Goal: Task Accomplishment & Management: Manage account settings

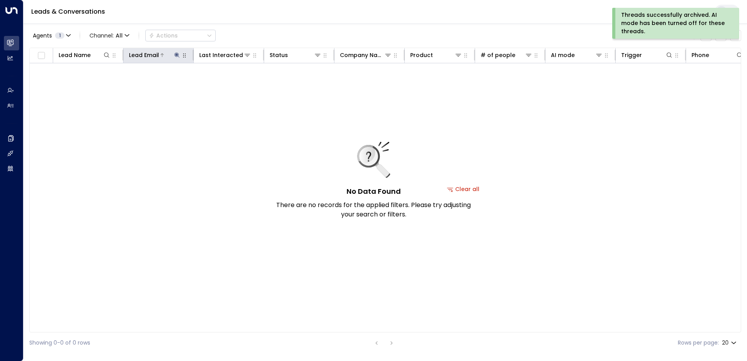
click at [177, 54] on icon at bounding box center [176, 54] width 5 height 5
click at [223, 82] on icon "button" at bounding box center [226, 83] width 6 height 6
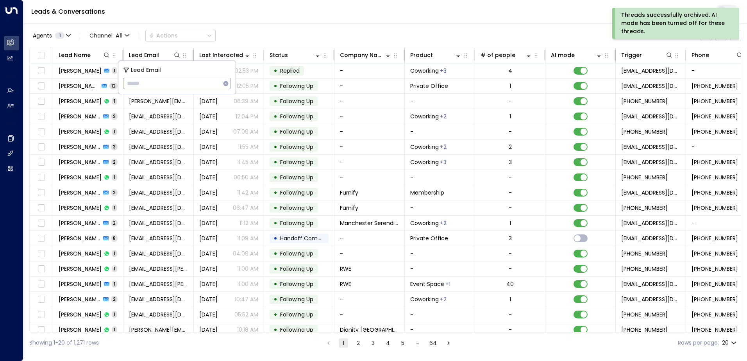
type input "**********"
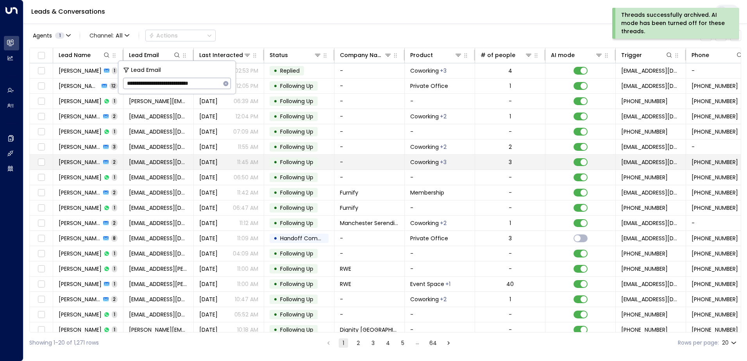
scroll to position [0, 6]
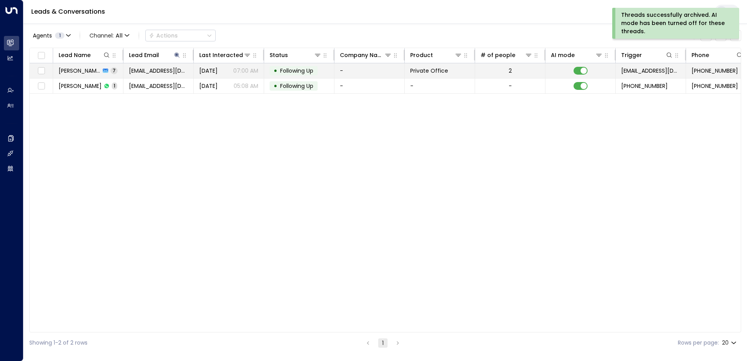
click at [290, 70] on span "Following Up" at bounding box center [296, 71] width 33 height 8
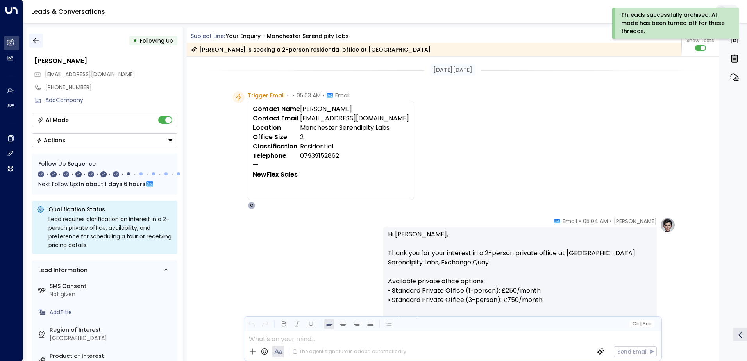
click at [38, 41] on icon "button" at bounding box center [36, 41] width 8 height 8
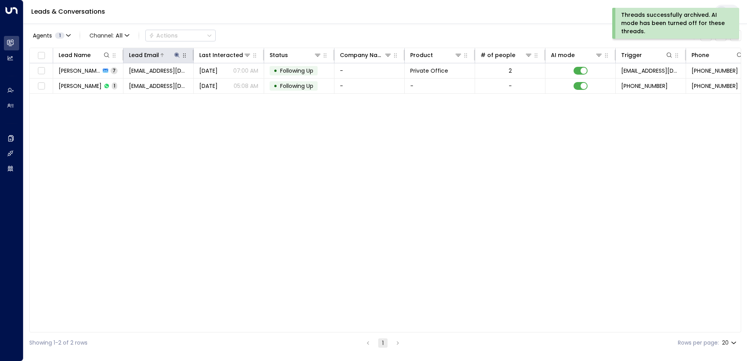
click at [175, 51] on div "Lead Email" at bounding box center [155, 54] width 52 height 9
click at [177, 55] on icon at bounding box center [176, 54] width 5 height 5
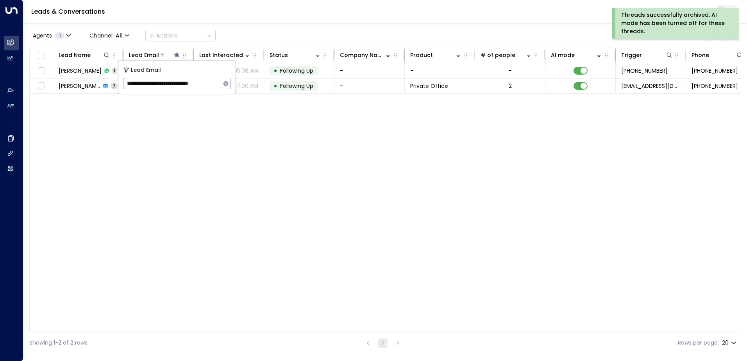
click at [227, 80] on icon "button" at bounding box center [226, 83] width 6 height 6
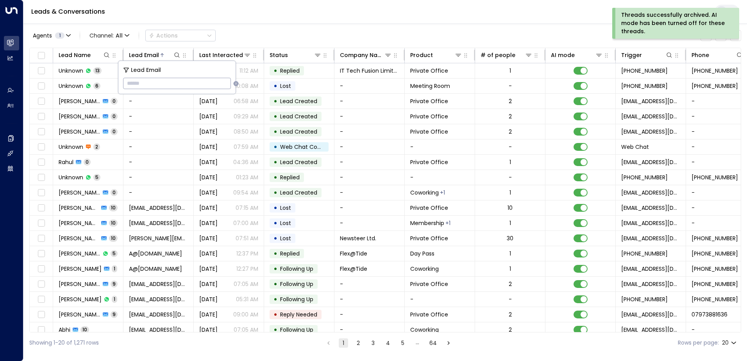
type input "**********"
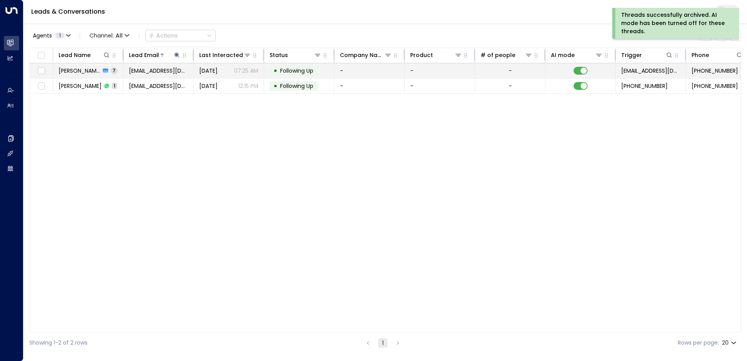
click at [295, 69] on span "Following Up" at bounding box center [296, 71] width 33 height 8
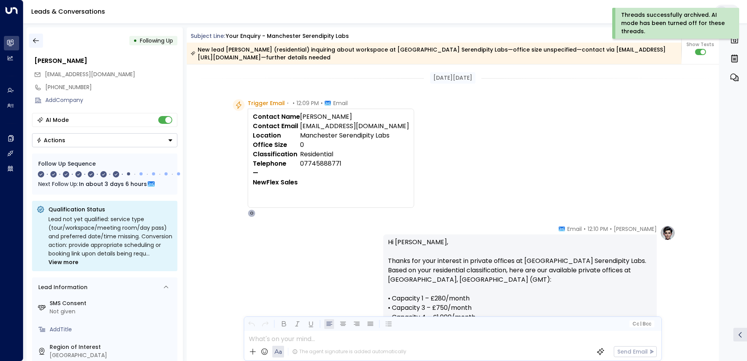
click at [38, 40] on icon "button" at bounding box center [36, 41] width 8 height 8
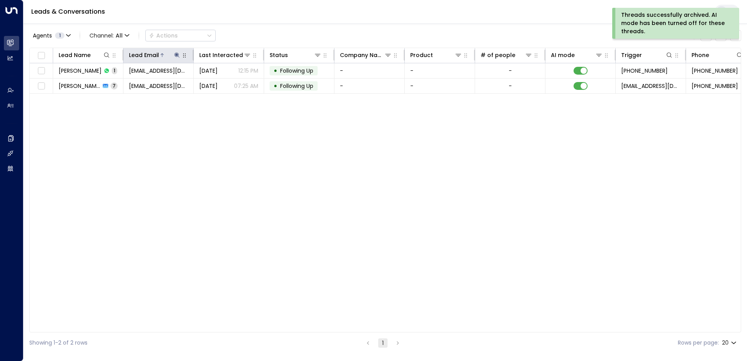
click at [177, 54] on icon at bounding box center [176, 54] width 5 height 5
click at [224, 83] on icon "button" at bounding box center [225, 83] width 5 height 5
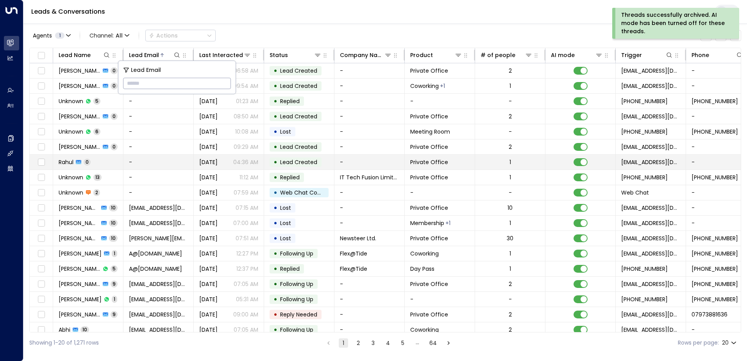
type input "**********"
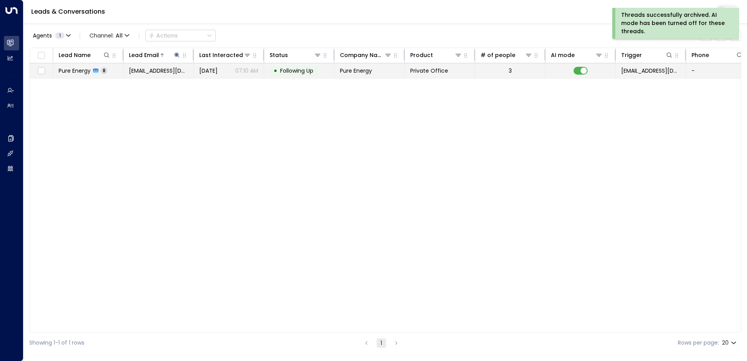
click at [301, 72] on span "Following Up" at bounding box center [296, 71] width 33 height 8
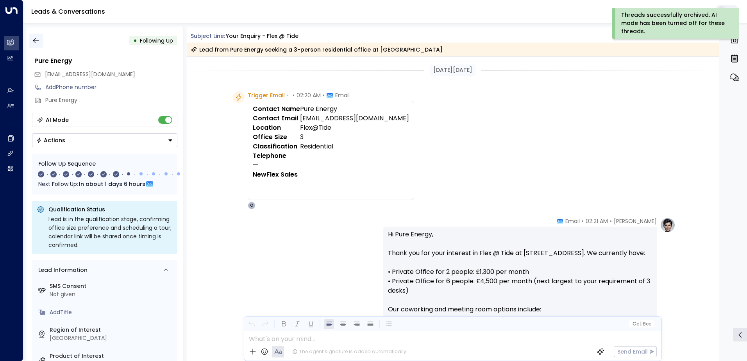
click at [34, 40] on icon "button" at bounding box center [36, 41] width 8 height 8
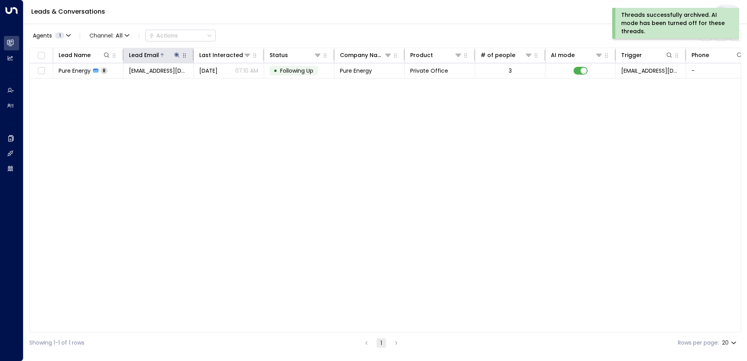
click at [177, 54] on icon at bounding box center [176, 54] width 5 height 5
click at [223, 85] on icon "button" at bounding box center [226, 83] width 6 height 6
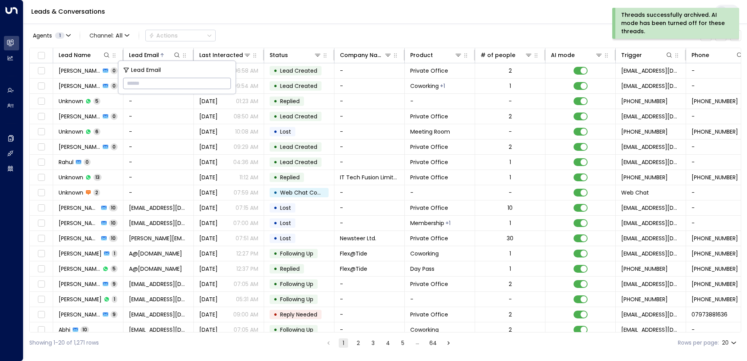
type input "**********"
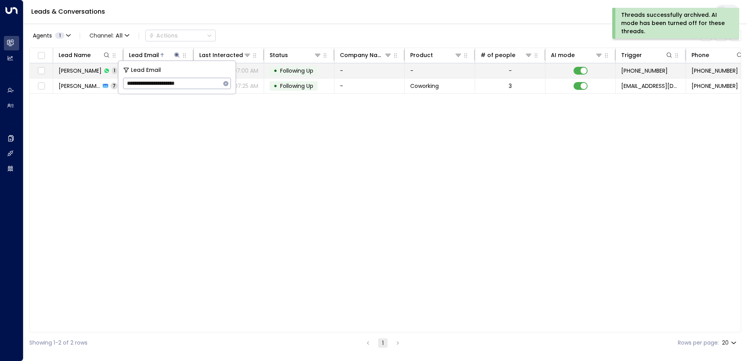
click at [298, 73] on span "Following Up" at bounding box center [296, 71] width 33 height 8
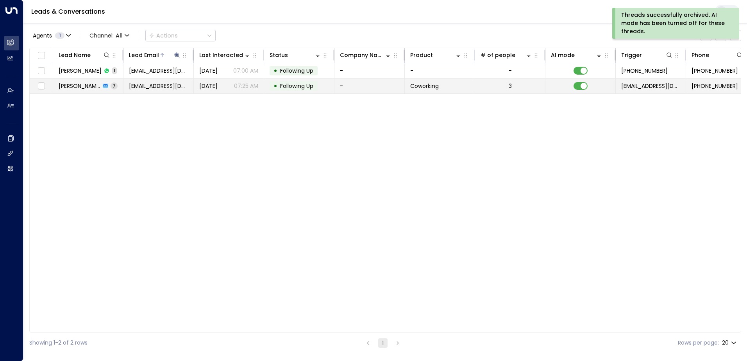
click at [293, 86] on span "Following Up" at bounding box center [296, 86] width 33 height 8
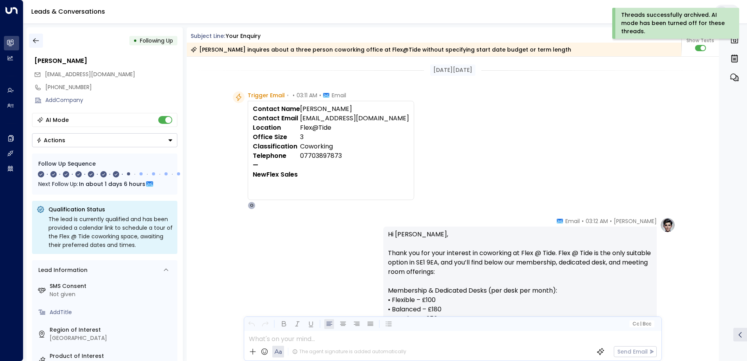
click at [34, 43] on icon "button" at bounding box center [36, 41] width 8 height 8
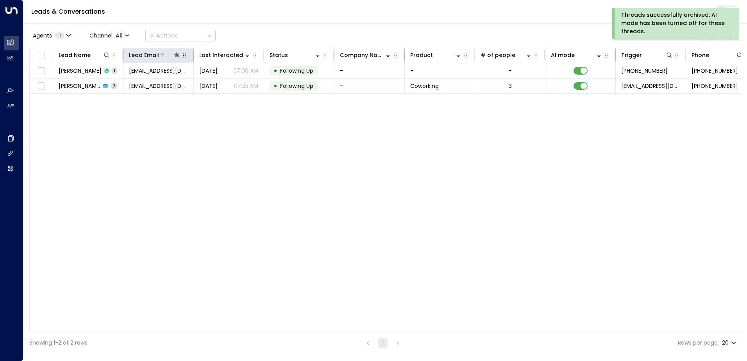
click at [177, 55] on icon at bounding box center [176, 54] width 5 height 5
click at [224, 82] on icon "button" at bounding box center [225, 83] width 5 height 5
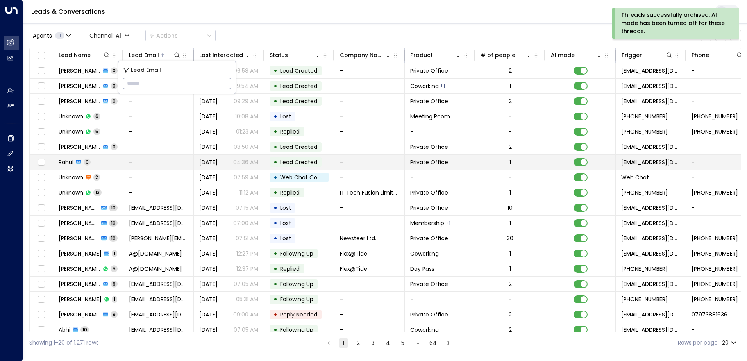
type input "**********"
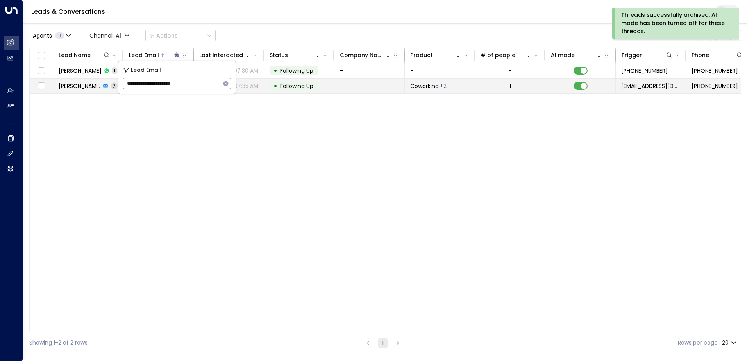
click at [293, 83] on span "Following Up" at bounding box center [296, 86] width 33 height 8
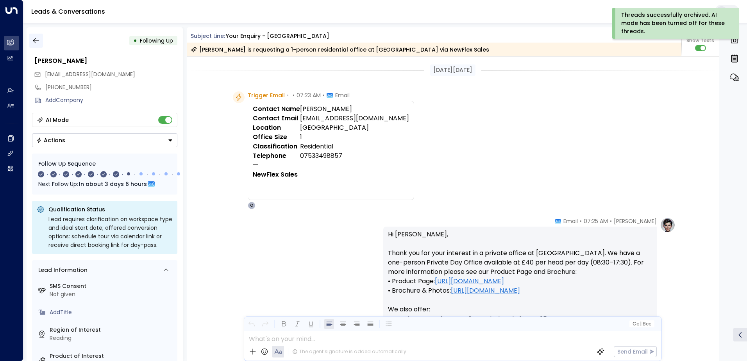
click at [36, 44] on icon "button" at bounding box center [36, 41] width 8 height 8
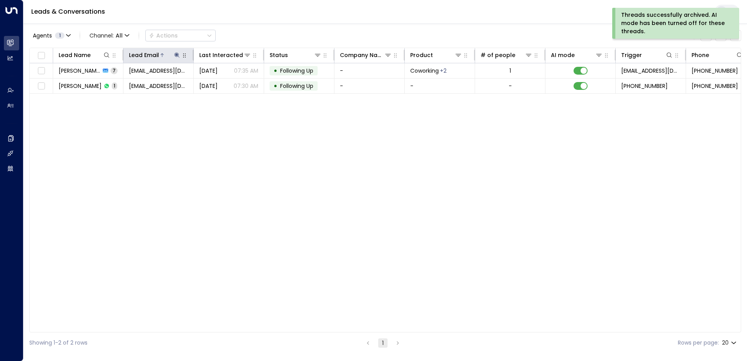
click at [177, 54] on icon at bounding box center [176, 54] width 5 height 5
click at [223, 81] on icon "button" at bounding box center [226, 83] width 6 height 6
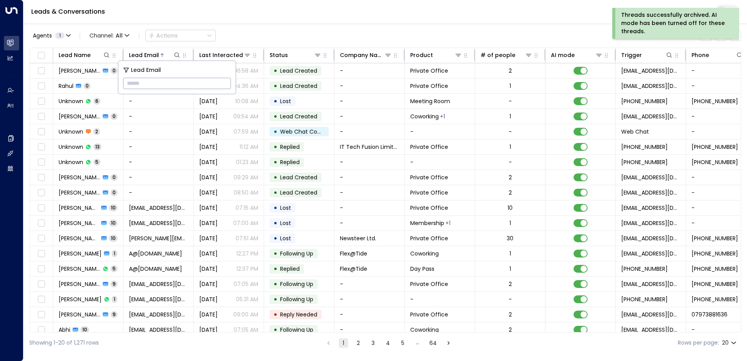
type input "**********"
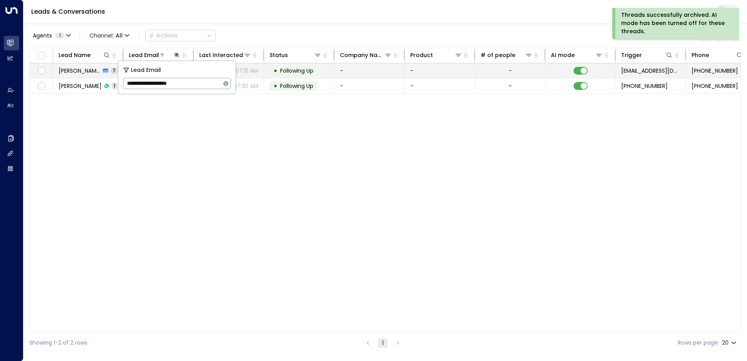
click at [286, 72] on span "Following Up" at bounding box center [296, 71] width 33 height 8
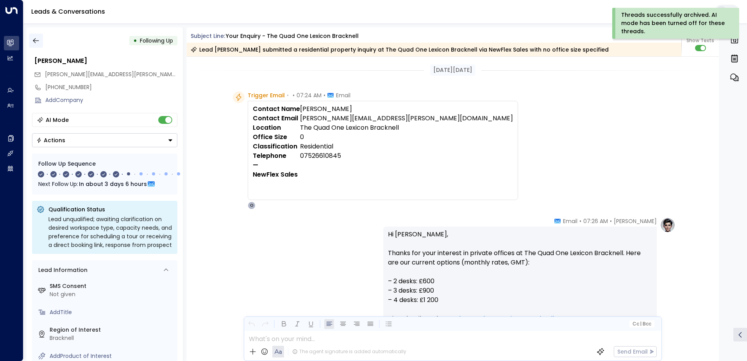
click at [34, 42] on icon "button" at bounding box center [36, 41] width 8 height 8
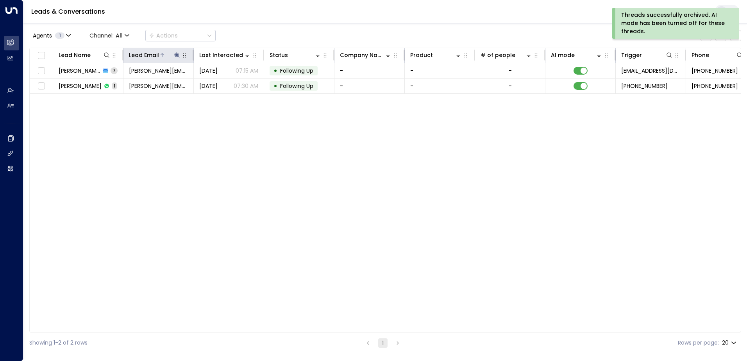
click at [177, 53] on icon at bounding box center [177, 55] width 6 height 6
click at [225, 85] on icon "button" at bounding box center [225, 83] width 5 height 5
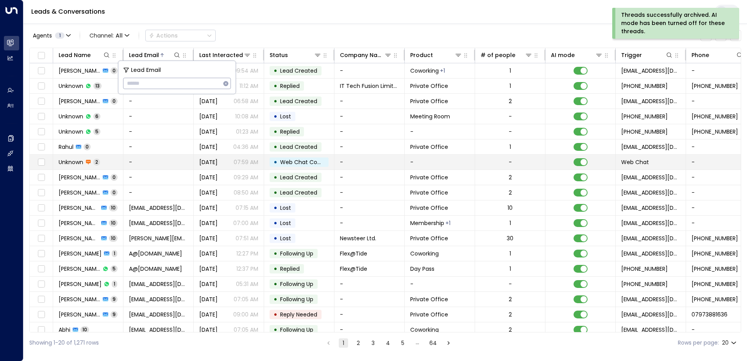
type input "**********"
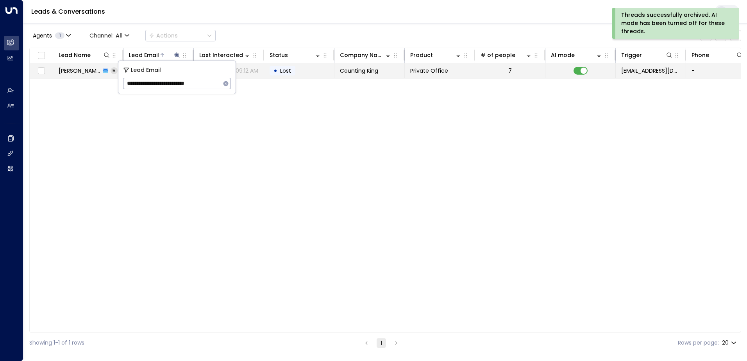
click at [303, 72] on td "• Lost" at bounding box center [299, 70] width 70 height 15
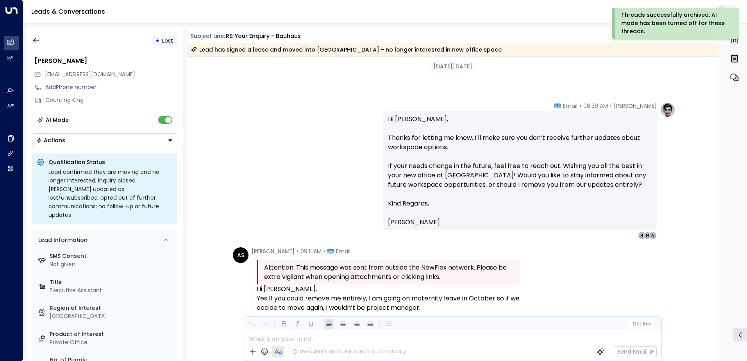
scroll to position [1129, 0]
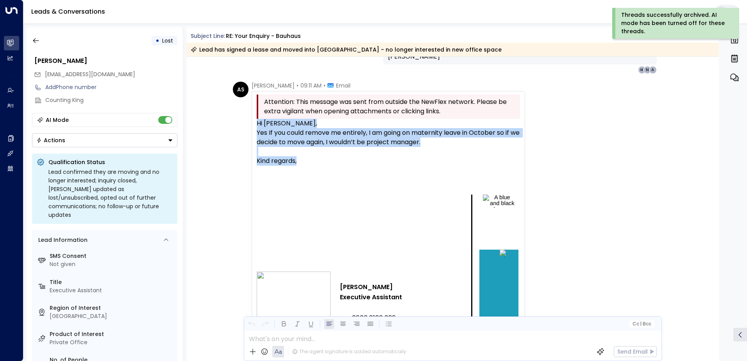
drag, startPoint x: 255, startPoint y: 122, endPoint x: 461, endPoint y: 159, distance: 209.6
click at [461, 159] on div "Hi [PERSON_NAME], Yes If you could remove me entirely, I am going on maternity …" at bounding box center [388, 297] width 263 height 356
copy div "Hi [PERSON_NAME], Yes If you could remove me entirely, I am going on maternity …"
click at [38, 37] on icon "button" at bounding box center [36, 41] width 8 height 8
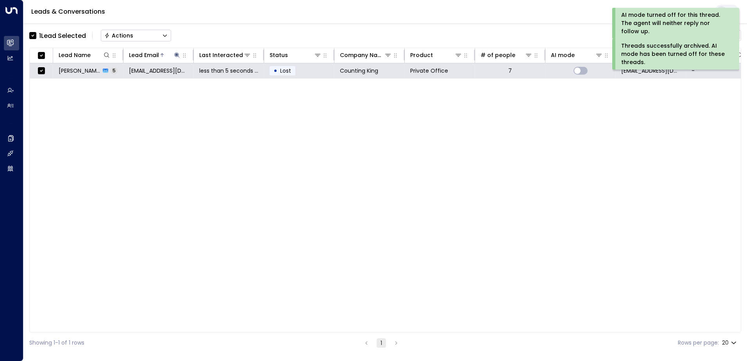
click at [136, 34] on button "Actions" at bounding box center [136, 36] width 70 height 12
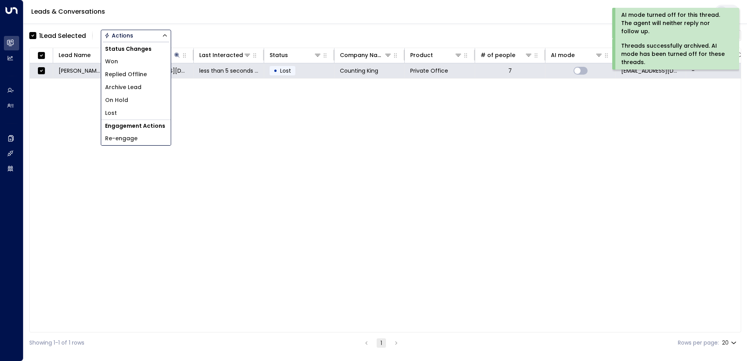
click at [136, 84] on span "Archive Lead" at bounding box center [123, 87] width 36 height 8
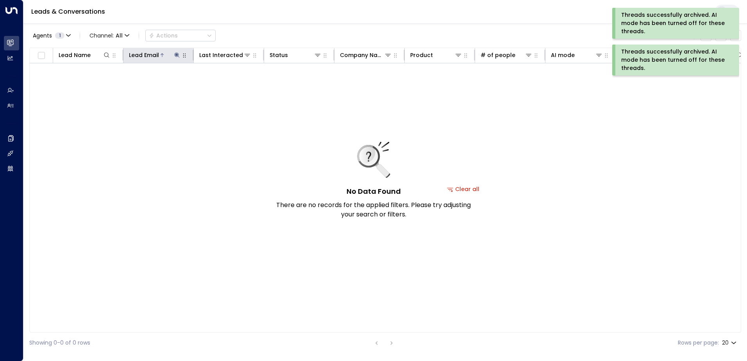
click at [175, 54] on icon at bounding box center [177, 55] width 6 height 6
drag, startPoint x: 225, startPoint y: 80, endPoint x: 221, endPoint y: 79, distance: 4.1
click at [225, 79] on button "button" at bounding box center [226, 84] width 10 height 10
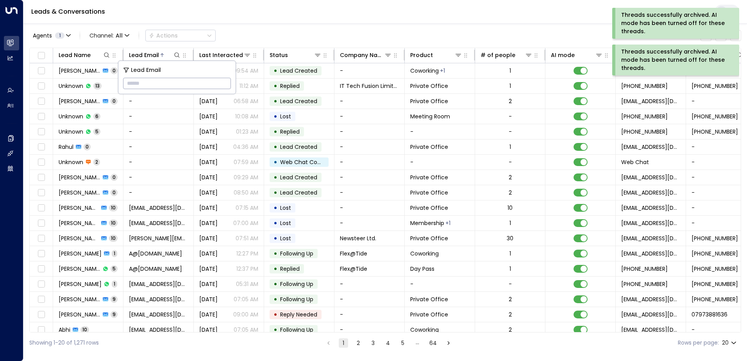
type input "**********"
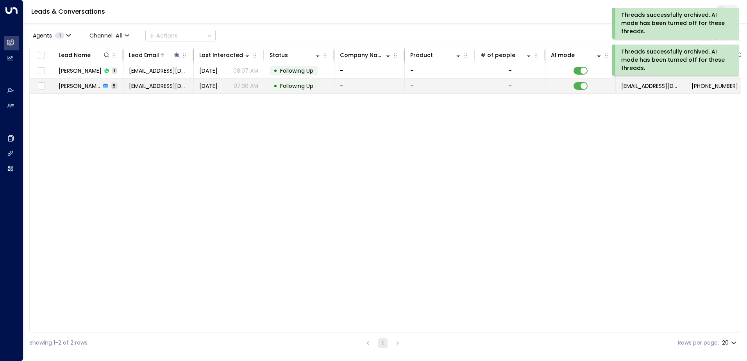
click at [296, 85] on span "Following Up" at bounding box center [296, 86] width 33 height 8
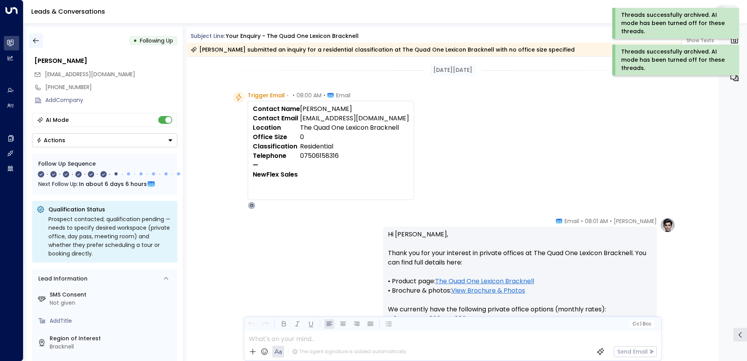
click at [36, 39] on icon "button" at bounding box center [36, 41] width 8 height 8
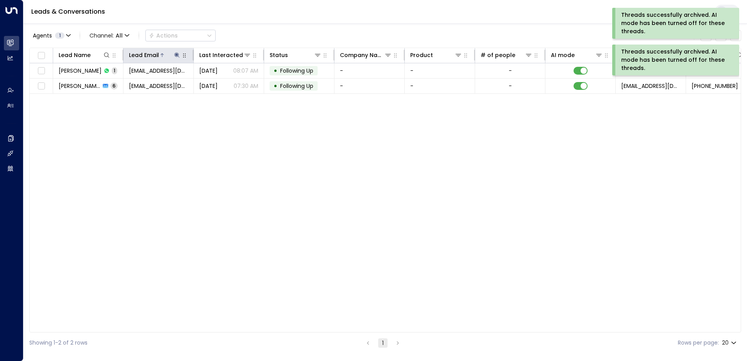
click at [177, 56] on icon at bounding box center [177, 55] width 6 height 6
click at [225, 85] on icon "button" at bounding box center [225, 83] width 5 height 5
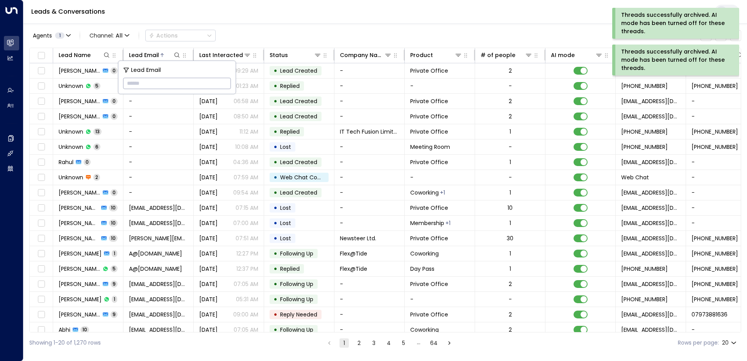
type input "**********"
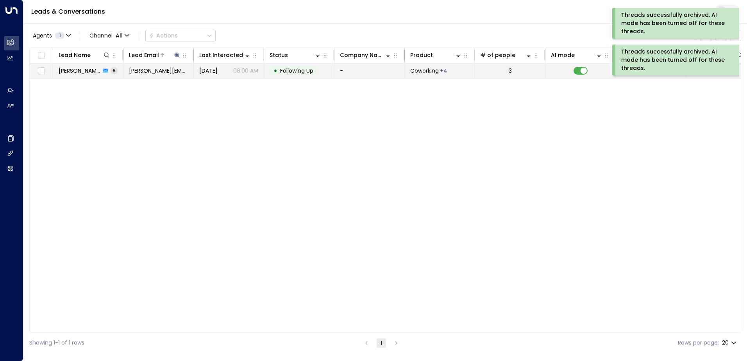
click at [292, 70] on span "Following Up" at bounding box center [296, 71] width 33 height 8
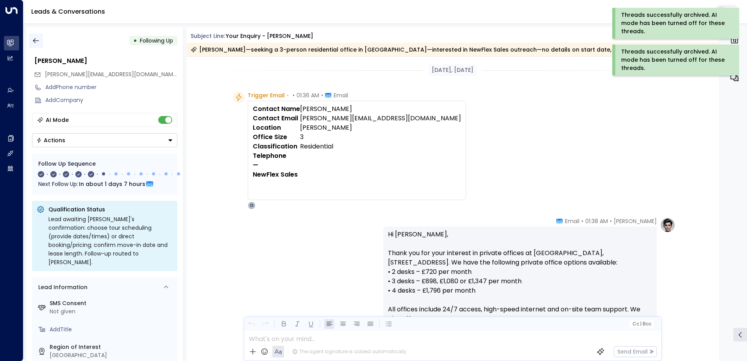
click at [34, 43] on icon "button" at bounding box center [36, 41] width 8 height 8
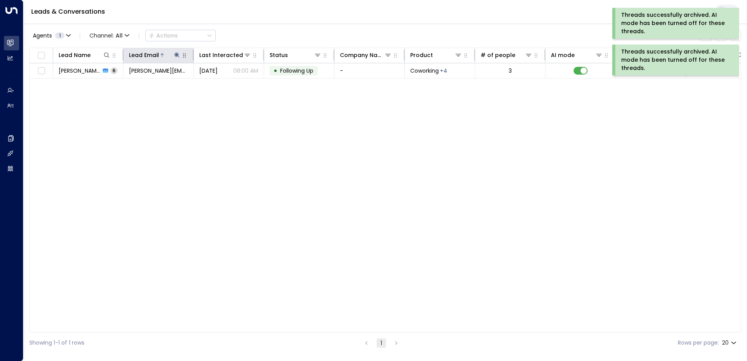
click at [175, 54] on icon at bounding box center [177, 55] width 6 height 6
click at [227, 83] on icon "button" at bounding box center [225, 83] width 5 height 5
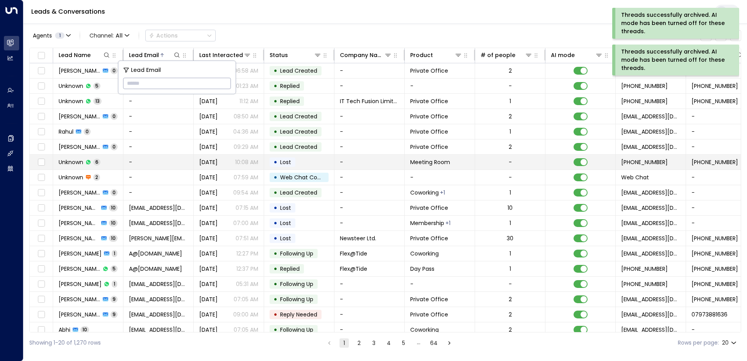
type input "**********"
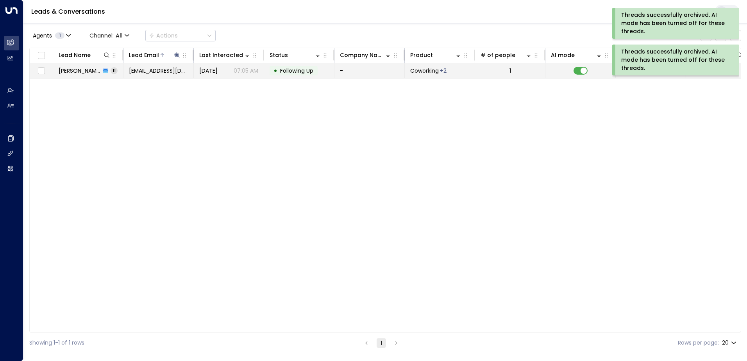
click at [301, 70] on span "Following Up" at bounding box center [296, 71] width 33 height 8
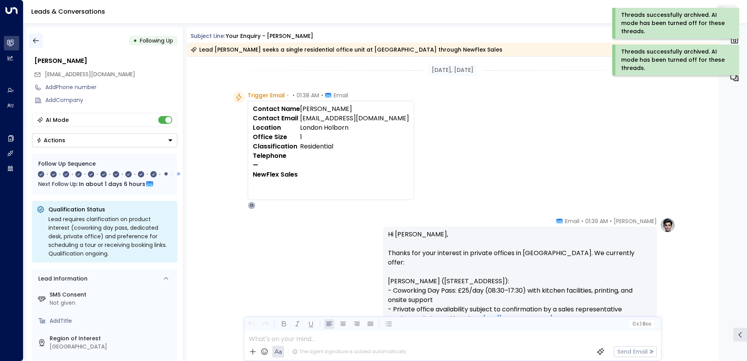
click at [36, 41] on icon "button" at bounding box center [36, 40] width 6 height 5
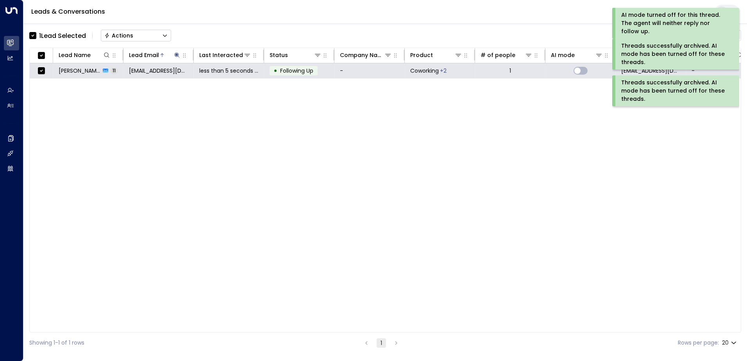
click at [120, 32] on div "Actions" at bounding box center [118, 35] width 29 height 7
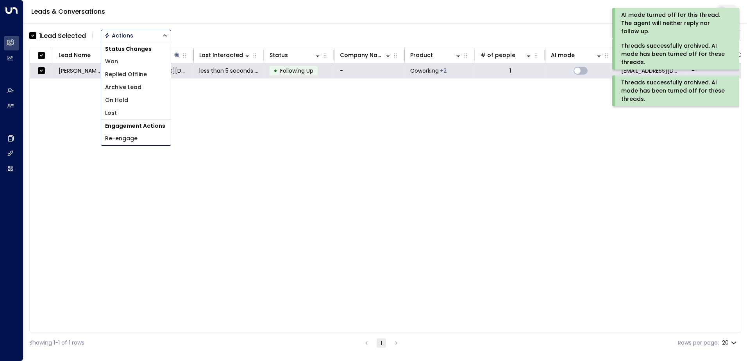
click at [121, 86] on span "Archive Lead" at bounding box center [123, 87] width 36 height 8
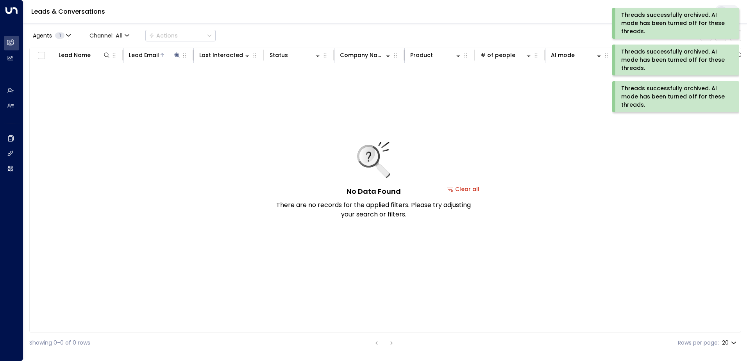
click at [638, 98] on div "Threads successfully archived. AI mode has been turned off for these threads." at bounding box center [674, 96] width 107 height 25
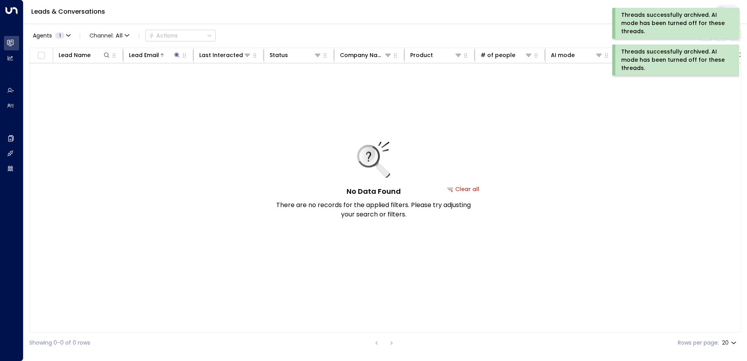
click at [643, 61] on div "Threads successfully archived. AI mode has been turned off for these threads." at bounding box center [674, 60] width 107 height 25
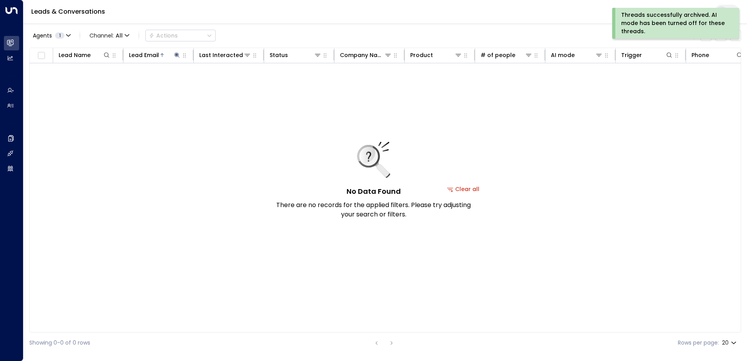
click at [644, 15] on div "Threads successfully archived. AI mode has been turned off for these threads." at bounding box center [674, 23] width 107 height 25
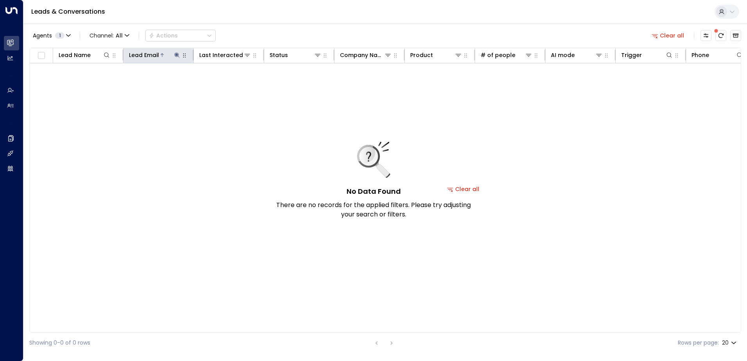
click at [178, 57] on icon at bounding box center [177, 55] width 6 height 6
click at [224, 84] on icon "button" at bounding box center [225, 83] width 5 height 5
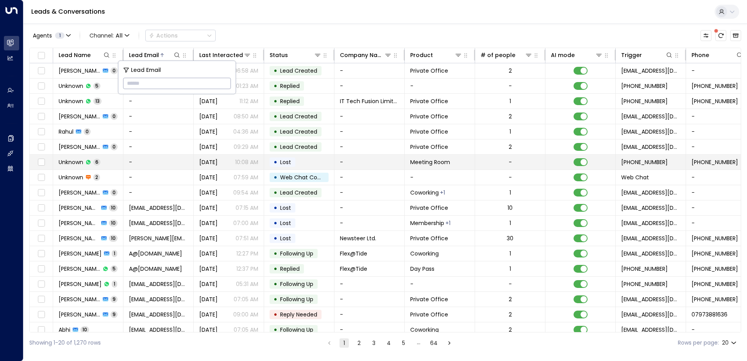
type input "**********"
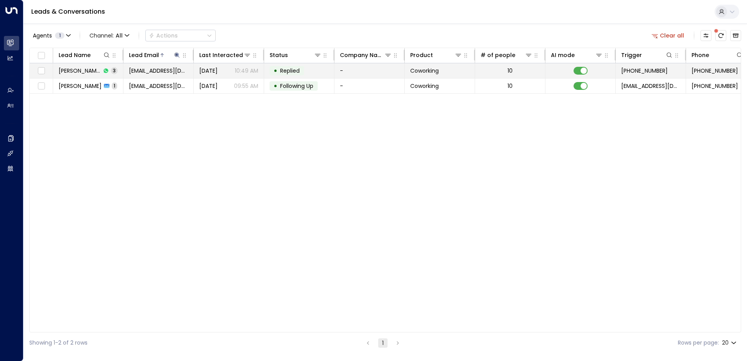
click at [286, 69] on span "Replied" at bounding box center [290, 71] width 20 height 8
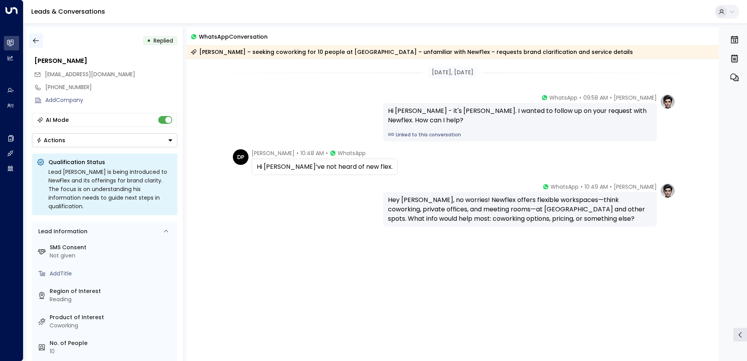
click at [36, 43] on icon "button" at bounding box center [36, 41] width 8 height 8
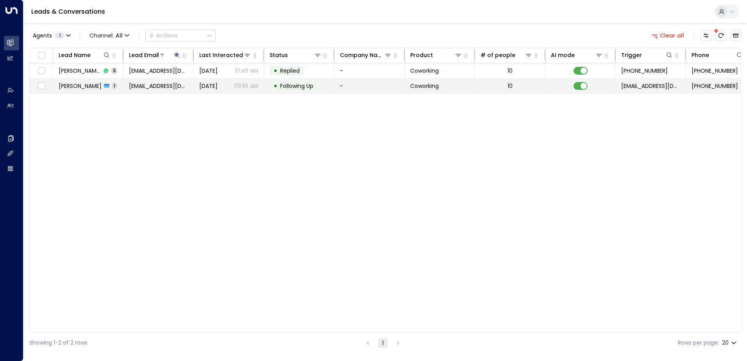
click at [294, 88] on span "Following Up" at bounding box center [296, 86] width 33 height 8
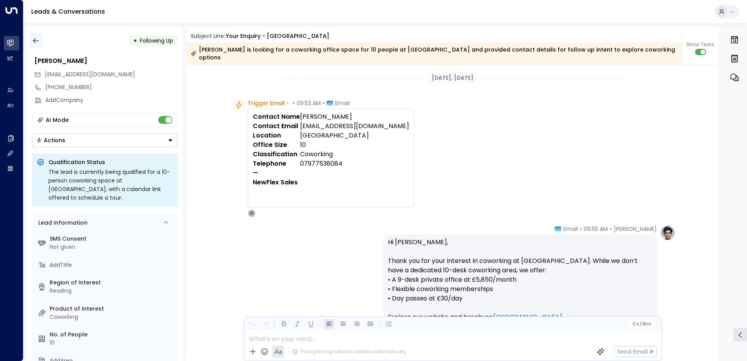
click at [34, 39] on icon "button" at bounding box center [36, 40] width 6 height 5
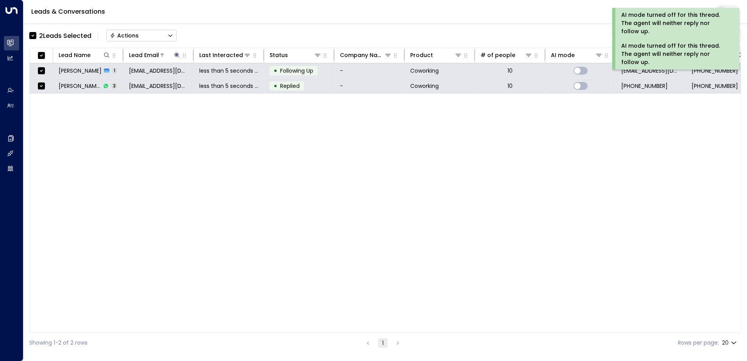
click at [133, 36] on div "Actions" at bounding box center [124, 35] width 29 height 7
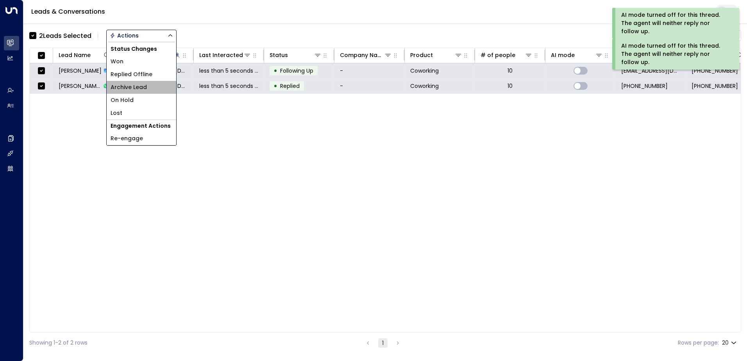
click at [137, 91] on span "Archive Lead" at bounding box center [129, 87] width 36 height 8
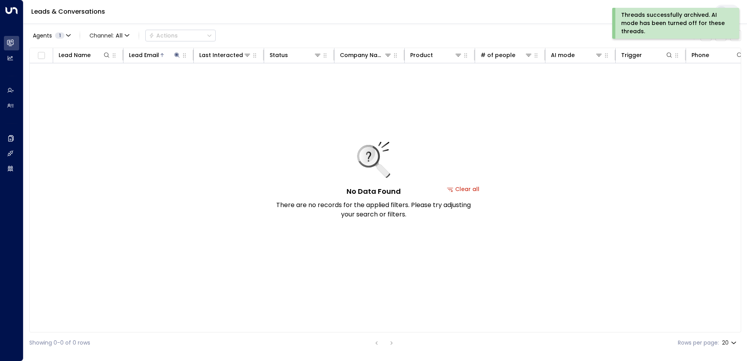
click at [642, 20] on div "Threads successfully archived. AI mode has been turned off for these threads." at bounding box center [674, 23] width 107 height 25
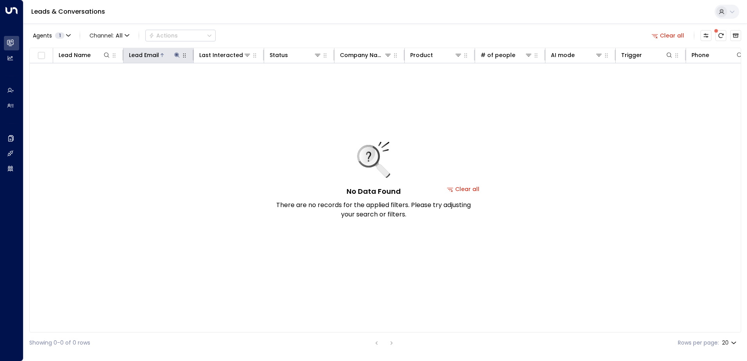
click at [180, 54] on icon at bounding box center [177, 55] width 6 height 6
click at [223, 84] on icon "button" at bounding box center [226, 83] width 6 height 6
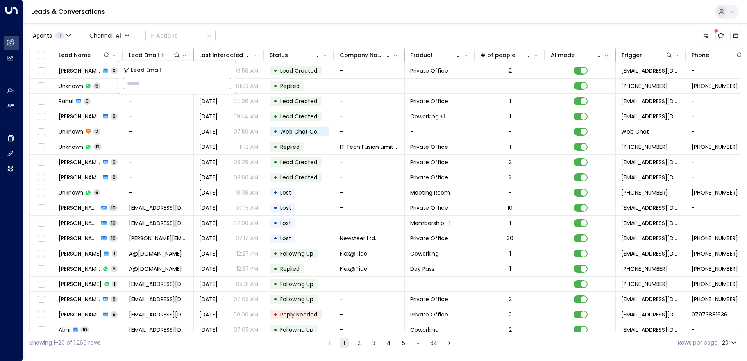
type input "**********"
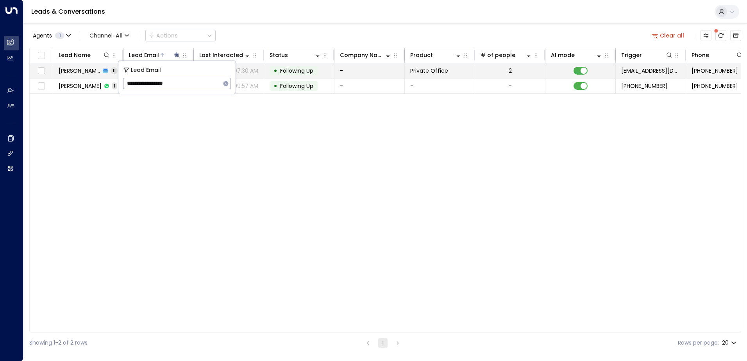
click at [300, 69] on span "Following Up" at bounding box center [296, 71] width 33 height 8
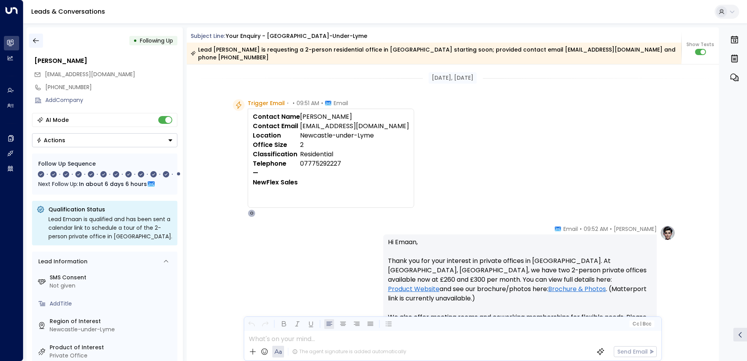
click at [36, 42] on icon "button" at bounding box center [36, 41] width 8 height 8
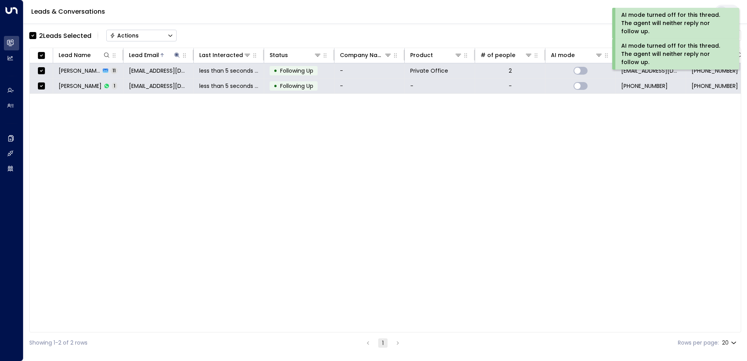
click at [132, 30] on button "Actions" at bounding box center [141, 36] width 70 height 12
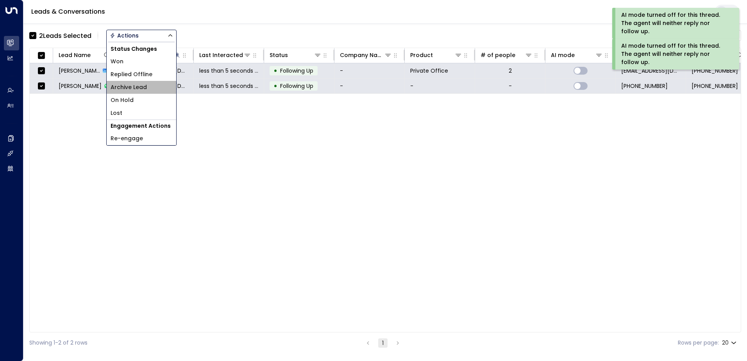
click at [132, 86] on span "Archive Lead" at bounding box center [129, 87] width 36 height 8
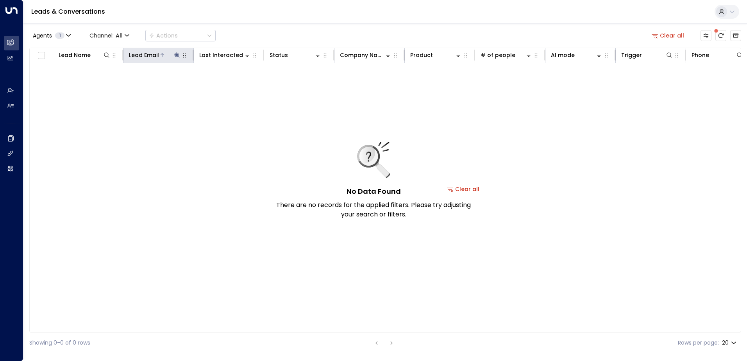
click at [175, 55] on icon at bounding box center [177, 55] width 6 height 6
click at [224, 83] on icon "button" at bounding box center [225, 83] width 5 height 5
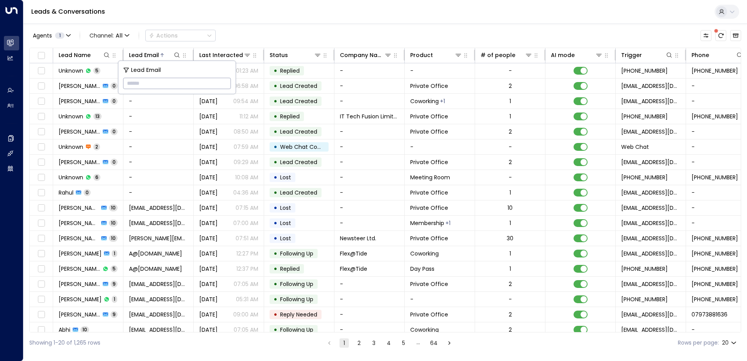
type input "**********"
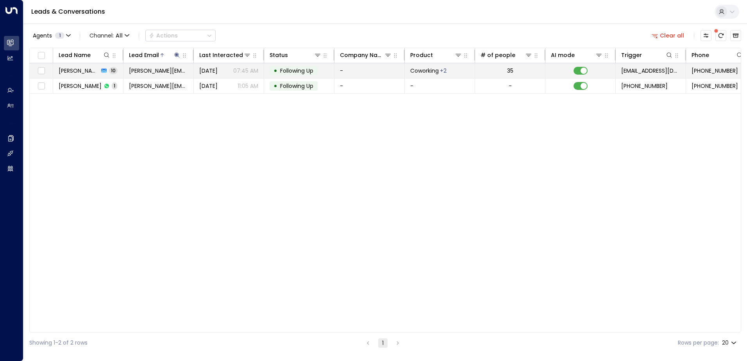
click at [293, 72] on span "Following Up" at bounding box center [296, 71] width 33 height 8
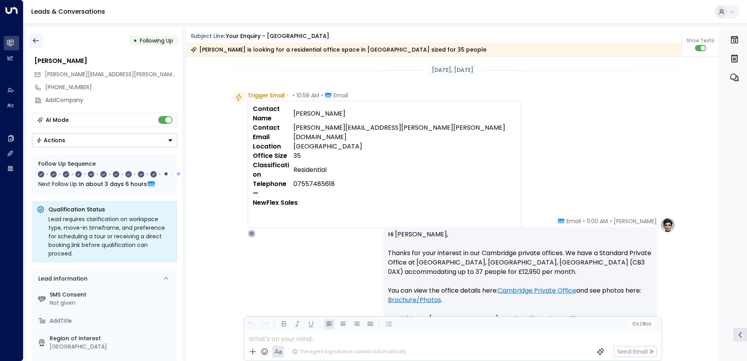
click at [38, 38] on icon "button" at bounding box center [36, 41] width 8 height 8
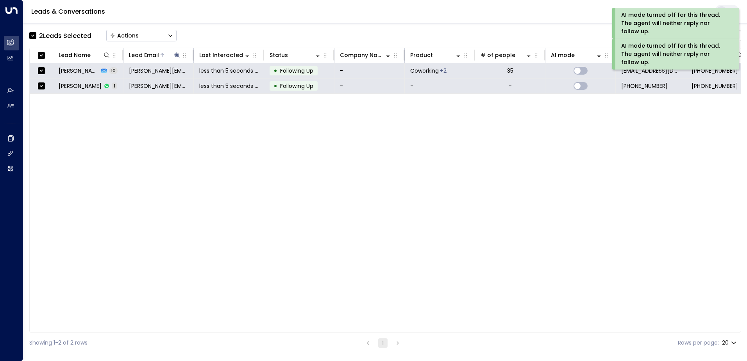
click at [129, 34] on div "Actions" at bounding box center [124, 35] width 29 height 7
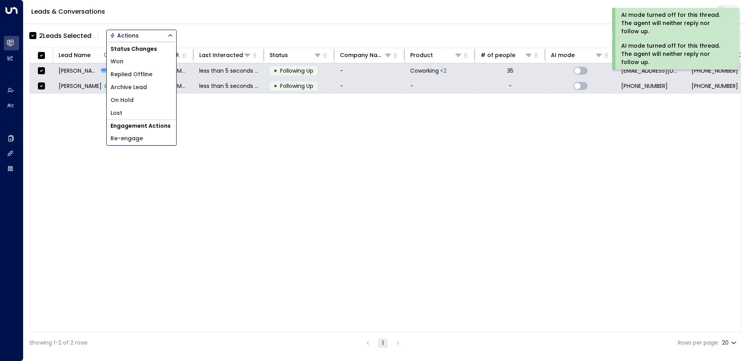
click at [130, 89] on span "Archive Lead" at bounding box center [129, 87] width 36 height 8
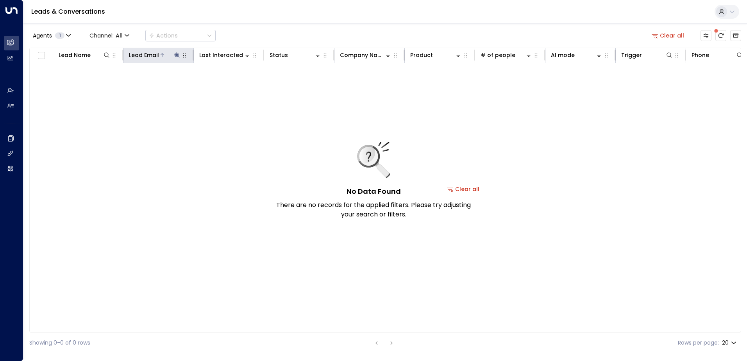
click at [175, 55] on icon at bounding box center [177, 55] width 6 height 6
click at [227, 82] on icon "button" at bounding box center [225, 83] width 5 height 5
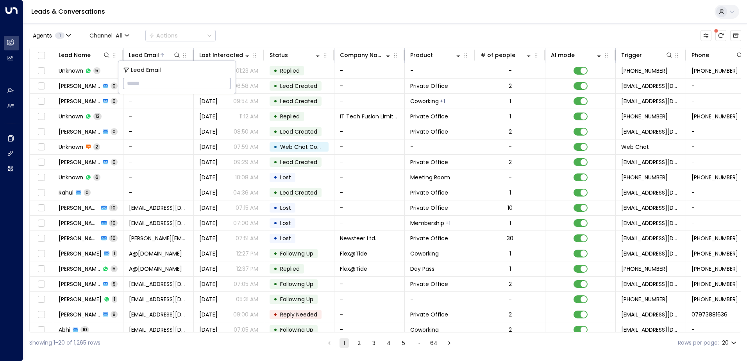
type input "**********"
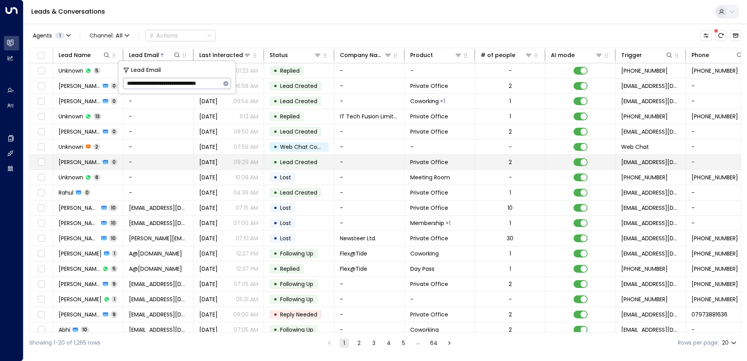
scroll to position [0, 5]
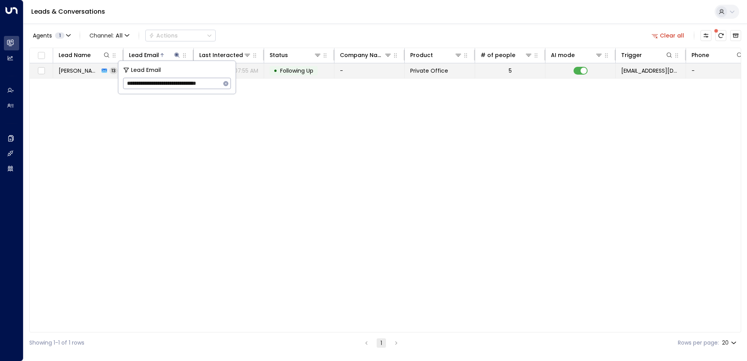
click at [298, 73] on span "Following Up" at bounding box center [296, 71] width 33 height 8
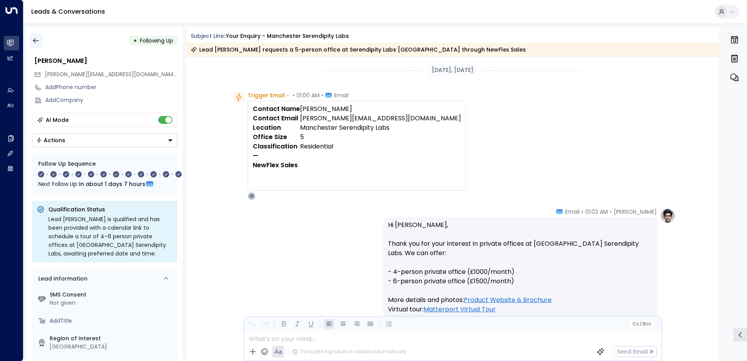
click at [37, 41] on icon "button" at bounding box center [36, 41] width 8 height 8
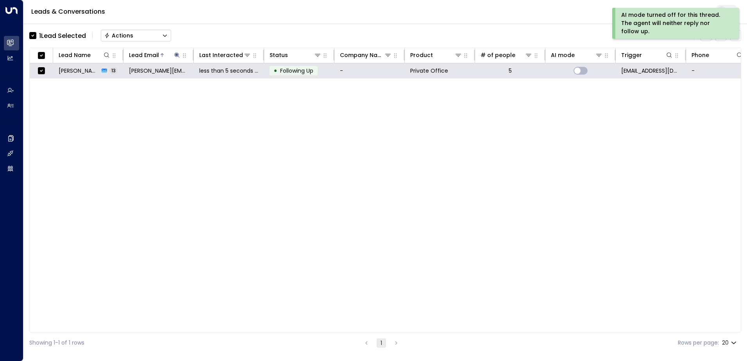
click at [132, 33] on div "Actions" at bounding box center [118, 35] width 29 height 7
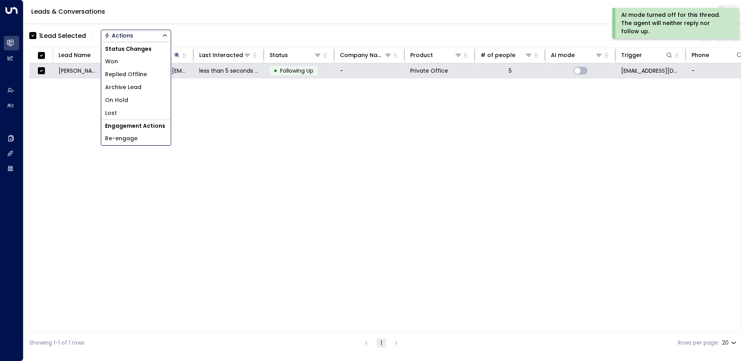
click at [122, 90] on span "Archive Lead" at bounding box center [123, 87] width 36 height 8
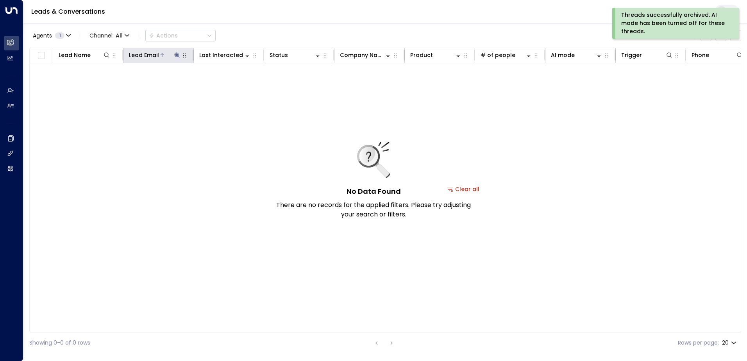
click at [179, 55] on icon at bounding box center [177, 55] width 6 height 6
click at [227, 83] on icon "button" at bounding box center [226, 83] width 6 height 6
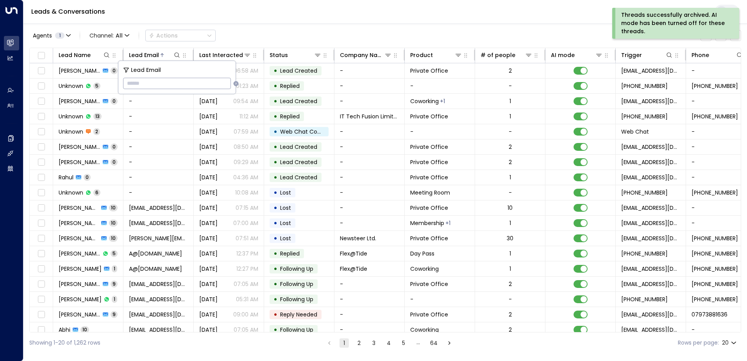
type input "**********"
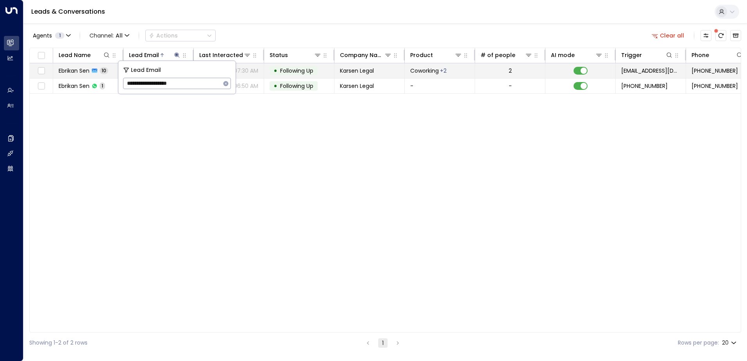
click at [293, 69] on span "Following Up" at bounding box center [296, 71] width 33 height 8
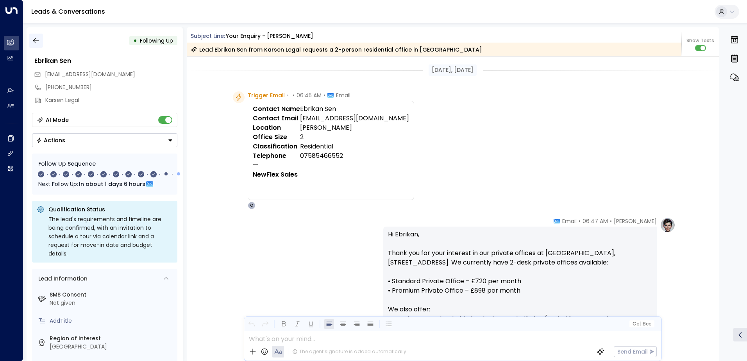
click at [36, 42] on icon "button" at bounding box center [36, 41] width 8 height 8
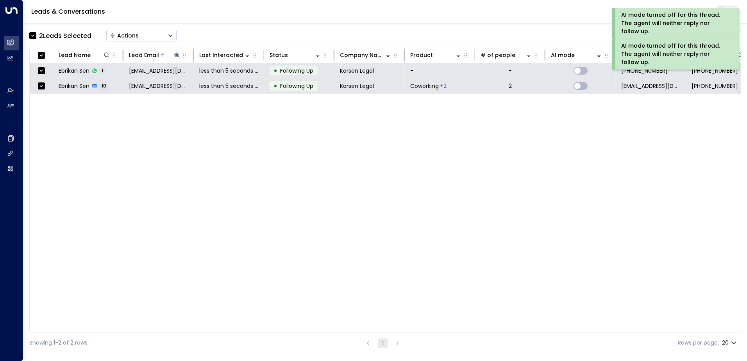
click at [127, 31] on button "Actions" at bounding box center [141, 36] width 70 height 12
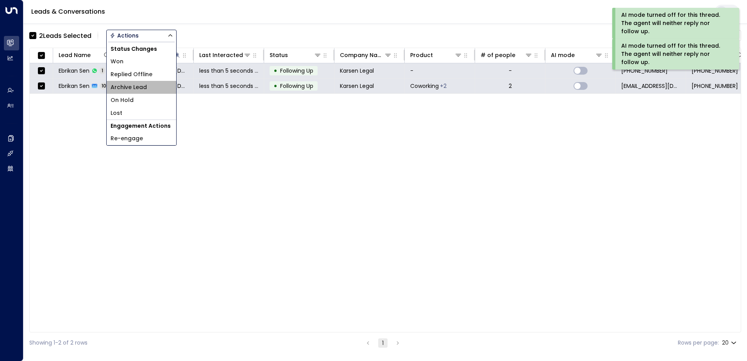
click at [128, 89] on span "Archive Lead" at bounding box center [129, 87] width 36 height 8
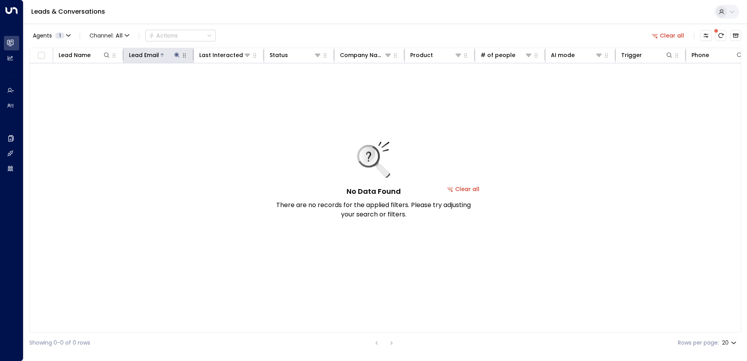
click at [176, 54] on icon at bounding box center [176, 54] width 5 height 5
click at [223, 83] on icon "button" at bounding box center [226, 83] width 6 height 6
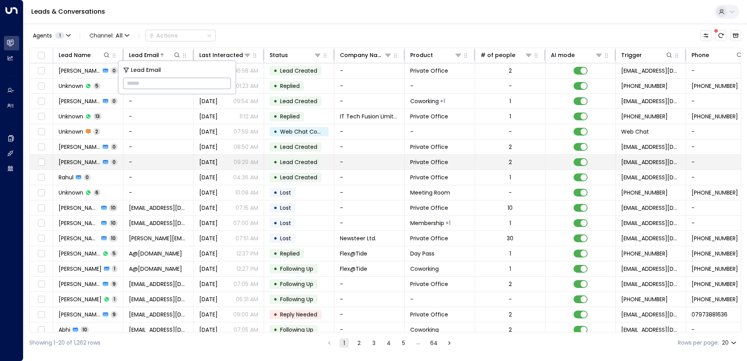
type input "**********"
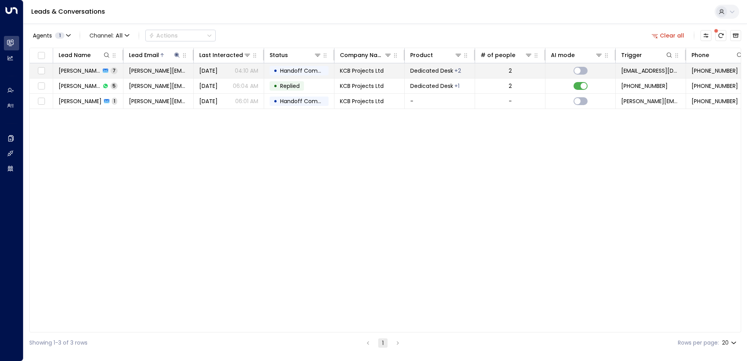
click at [306, 72] on span "Handoff Completed" at bounding box center [307, 71] width 55 height 8
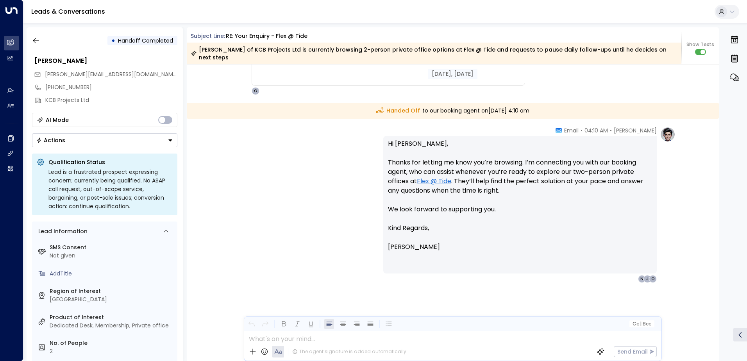
scroll to position [2308, 0]
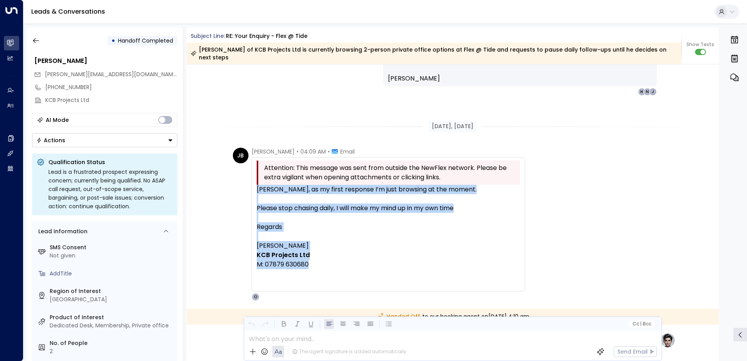
drag, startPoint x: 309, startPoint y: 257, endPoint x: 246, endPoint y: 180, distance: 100.0
click at [246, 180] on div "[PERSON_NAME] • 04:09 AM • Email Attention: This message was sent from outside …" at bounding box center [379, 224] width 292 height 153
drag, startPoint x: 246, startPoint y: 180, endPoint x: 282, endPoint y: 179, distance: 36.4
copy div "[PERSON_NAME], as my first response I’m just browsing at the moment. Please sto…"
click at [34, 42] on icon "button" at bounding box center [36, 40] width 6 height 5
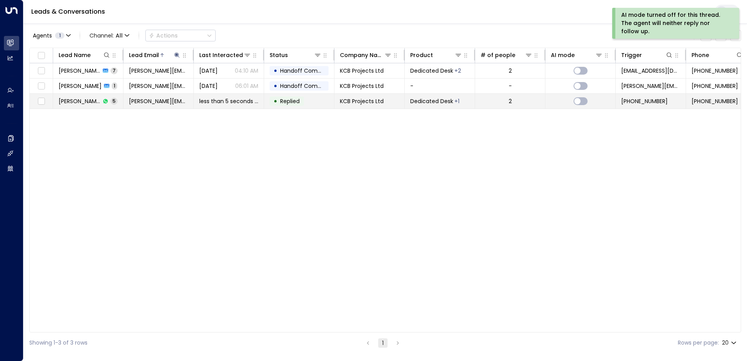
click at [293, 101] on span "Replied" at bounding box center [290, 101] width 20 height 8
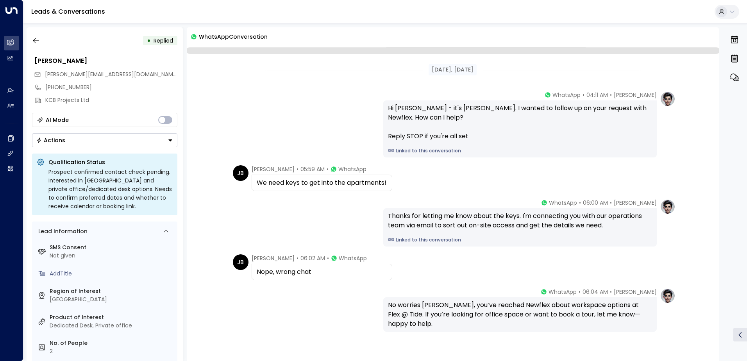
scroll to position [39, 0]
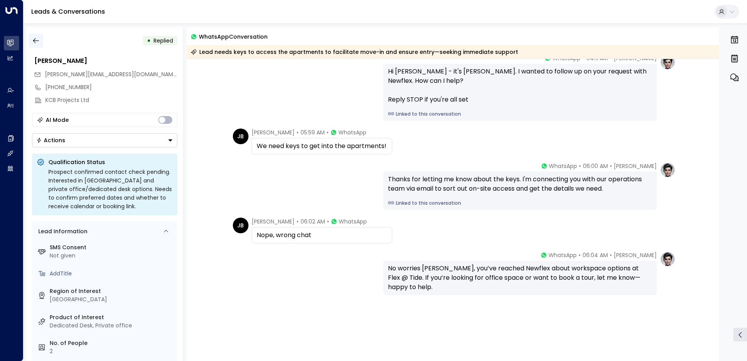
click at [38, 41] on icon "button" at bounding box center [36, 40] width 6 height 5
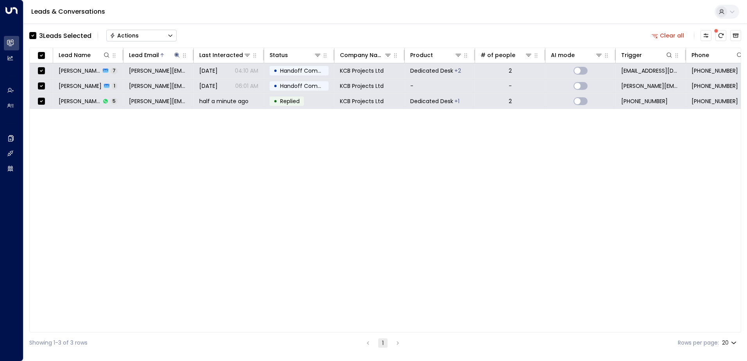
click at [131, 36] on div "Actions" at bounding box center [124, 35] width 29 height 7
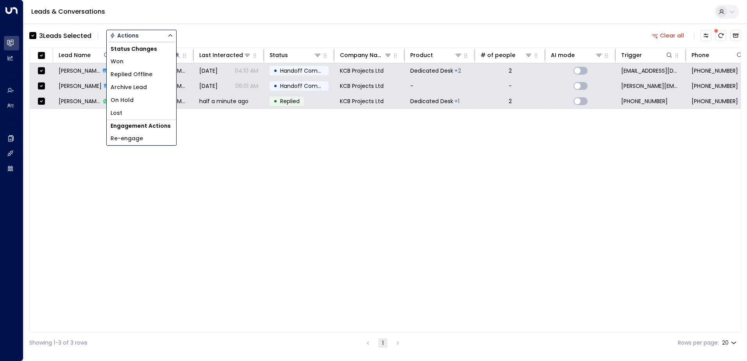
click at [134, 89] on span "Archive Lead" at bounding box center [129, 87] width 36 height 8
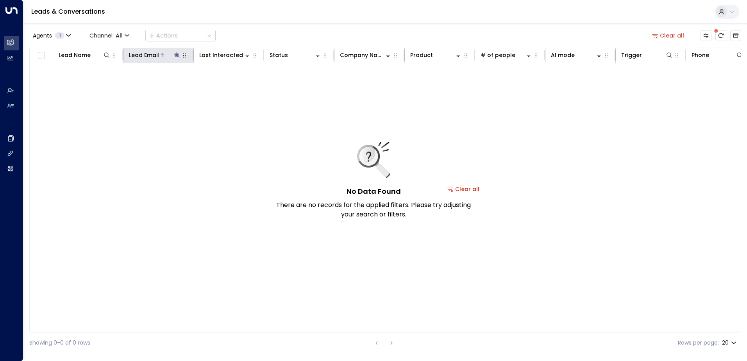
click at [175, 57] on icon at bounding box center [177, 55] width 6 height 6
click at [225, 83] on icon "button" at bounding box center [226, 83] width 6 height 6
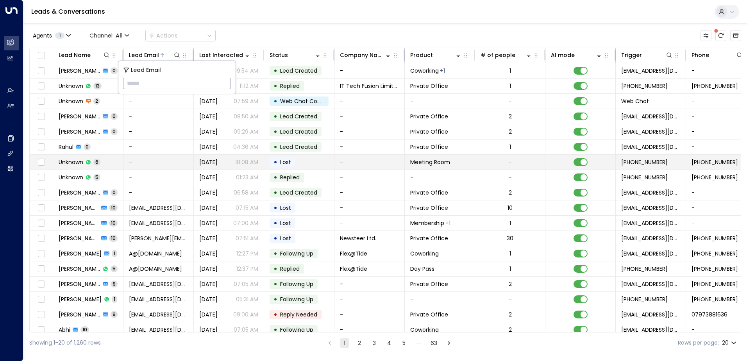
type input "**********"
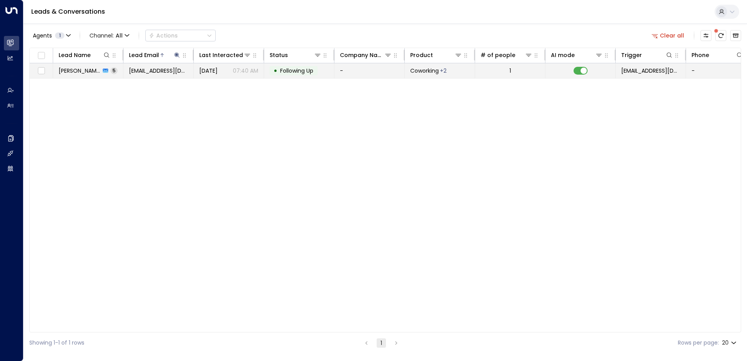
click at [300, 71] on span "Following Up" at bounding box center [296, 71] width 33 height 8
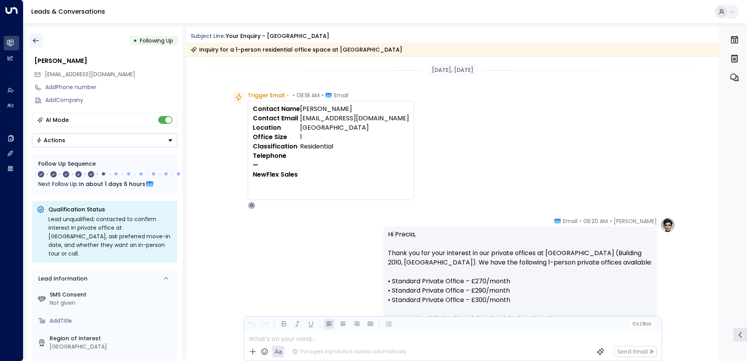
click at [36, 41] on icon "button" at bounding box center [36, 41] width 8 height 8
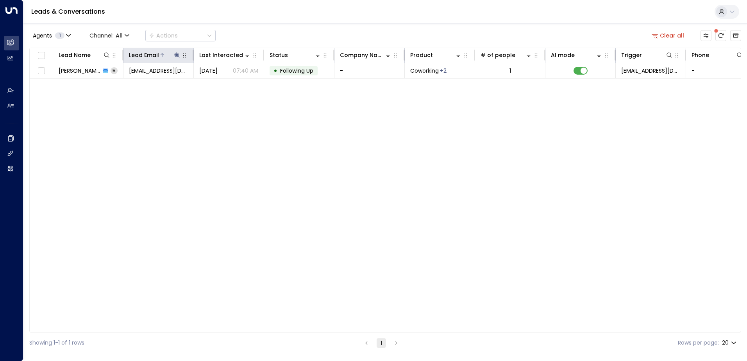
click at [177, 54] on icon at bounding box center [176, 54] width 5 height 5
click at [225, 88] on button "button" at bounding box center [226, 84] width 10 height 10
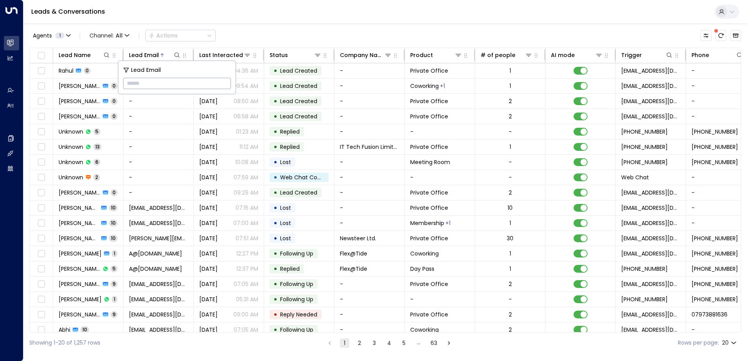
type input "**********"
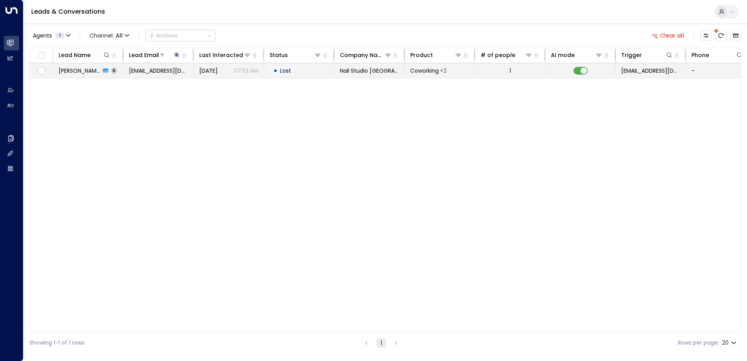
click at [295, 72] on div "• Lost" at bounding box center [283, 70] width 26 height 9
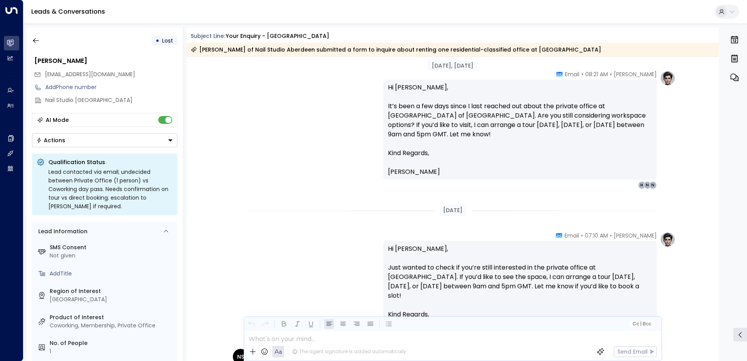
scroll to position [844, 0]
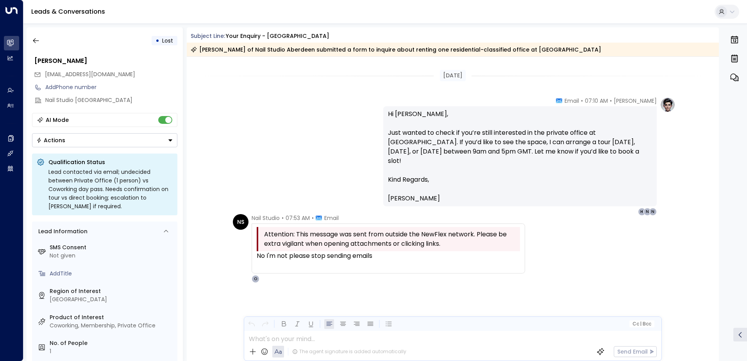
drag, startPoint x: 383, startPoint y: 256, endPoint x: 253, endPoint y: 256, distance: 130.1
click at [253, 256] on div "Attention: This message was sent from outside the NewFlex network. Please be ex…" at bounding box center [388, 248] width 273 height 50
drag, startPoint x: 253, startPoint y: 256, endPoint x: 272, endPoint y: 254, distance: 18.9
copy div "No I'm not please stop sending emails"
click at [41, 41] on button "button" at bounding box center [36, 41] width 14 height 14
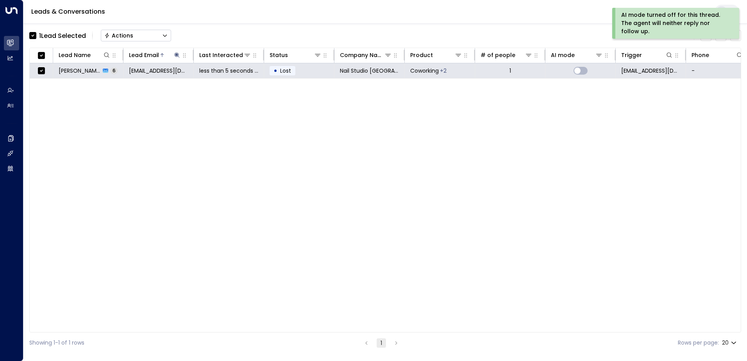
click at [132, 31] on button "Actions" at bounding box center [136, 36] width 70 height 12
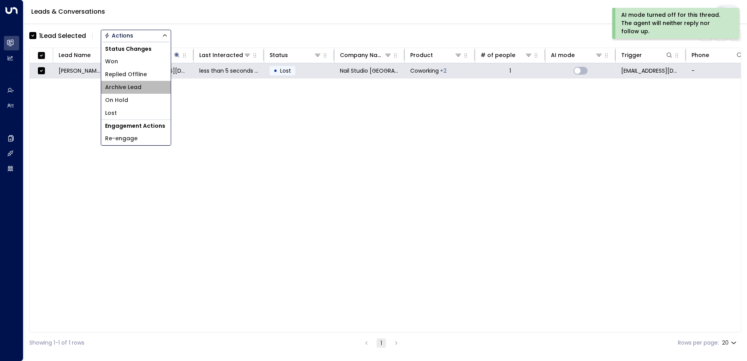
click at [138, 86] on span "Archive Lead" at bounding box center [123, 87] width 36 height 8
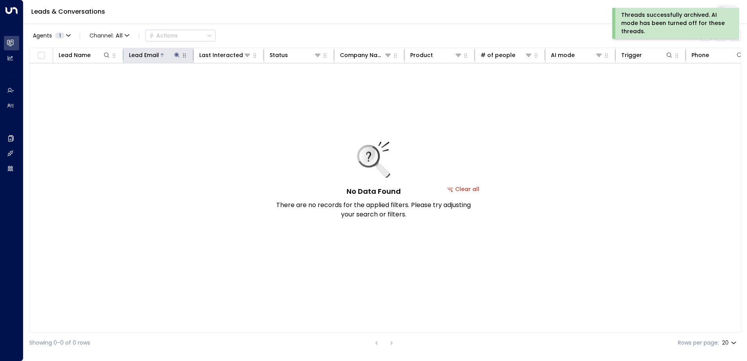
click at [174, 55] on icon at bounding box center [177, 55] width 6 height 6
click at [225, 83] on icon "button" at bounding box center [226, 83] width 6 height 6
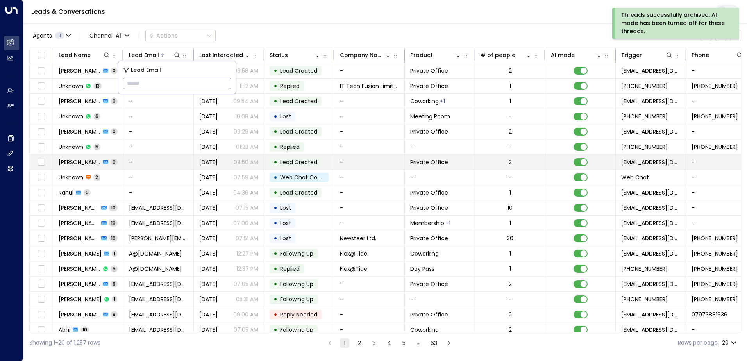
type input "**********"
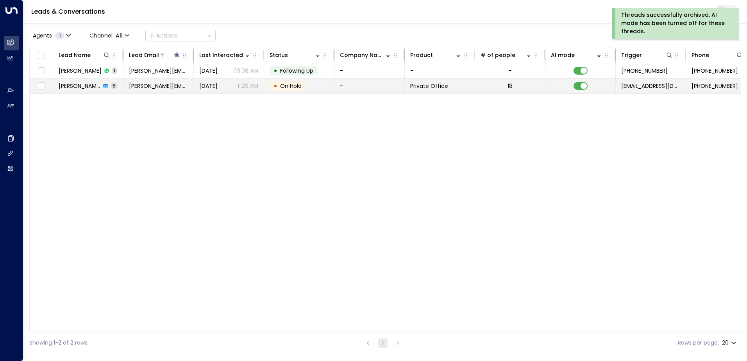
click at [300, 87] on span "On Hold" at bounding box center [290, 86] width 21 height 8
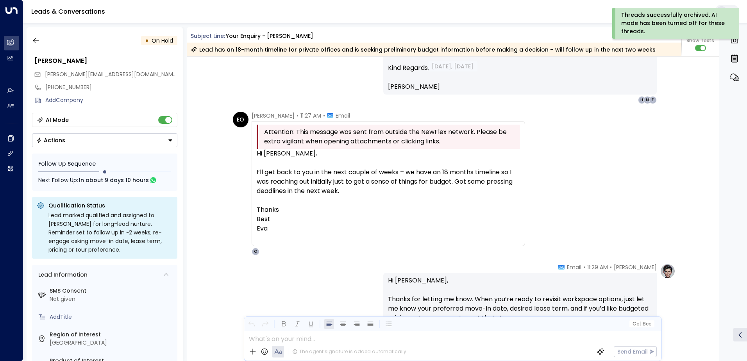
scroll to position [759, 0]
drag, startPoint x: 254, startPoint y: 154, endPoint x: 293, endPoint y: 224, distance: 81.0
click at [293, 224] on div "Attention: This message was sent from outside the NewFlex network. Please be ex…" at bounding box center [388, 182] width 273 height 125
drag, startPoint x: 293, startPoint y: 224, endPoint x: 372, endPoint y: 209, distance: 80.8
click at [372, 209] on p "Thanks" at bounding box center [388, 208] width 263 height 9
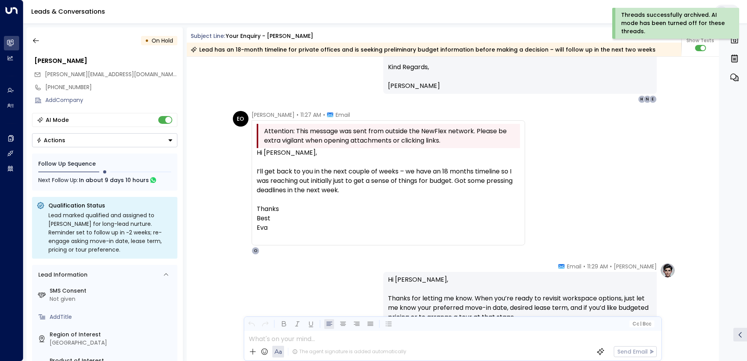
drag, startPoint x: 406, startPoint y: 172, endPoint x: 526, endPoint y: 225, distance: 131.5
click at [526, 225] on div "EO [PERSON_NAME] • 11:27 AM • Email Attention: This message was sent from outsi…" at bounding box center [454, 183] width 443 height 144
copy div "we have an 18 months timeline so I was reaching out initially just to get a sen…"
click at [36, 41] on icon "button" at bounding box center [36, 41] width 8 height 8
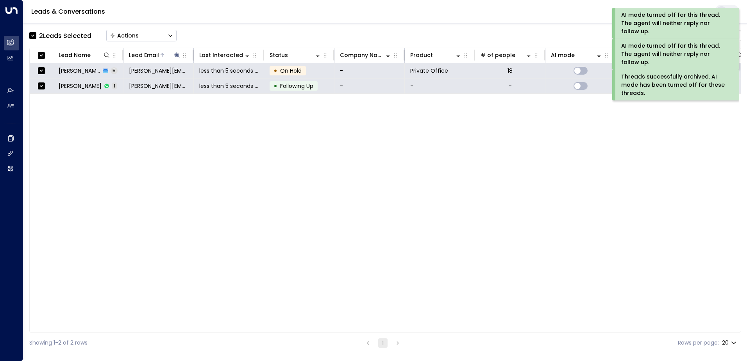
click at [137, 35] on div "Actions" at bounding box center [124, 35] width 29 height 7
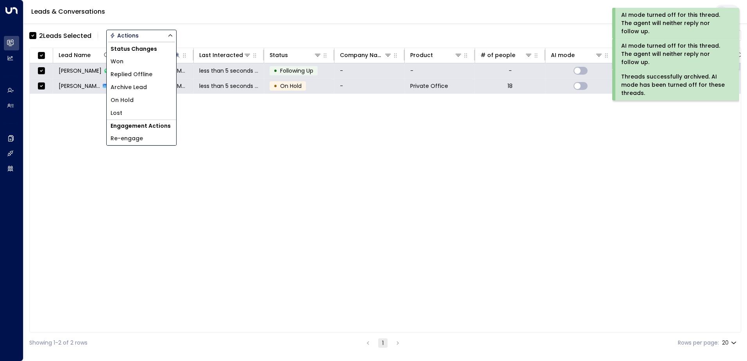
click at [139, 89] on span "Archive Lead" at bounding box center [129, 87] width 36 height 8
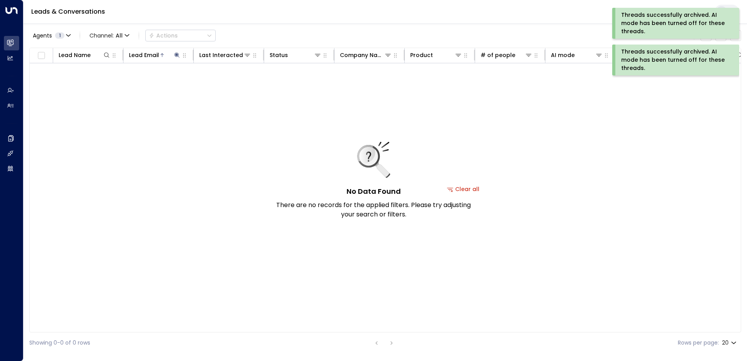
click at [636, 59] on div "Threads successfully archived. AI mode has been turned off for these threads." at bounding box center [674, 60] width 107 height 25
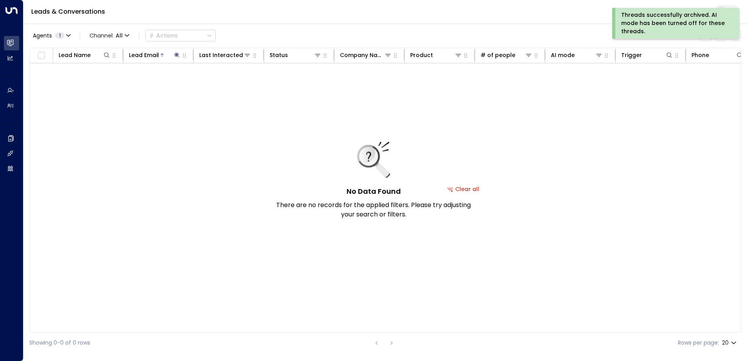
click at [659, 19] on div "Threads successfully archived. AI mode has been turned off for these threads." at bounding box center [674, 23] width 107 height 25
